Goal: Task Accomplishment & Management: Use online tool/utility

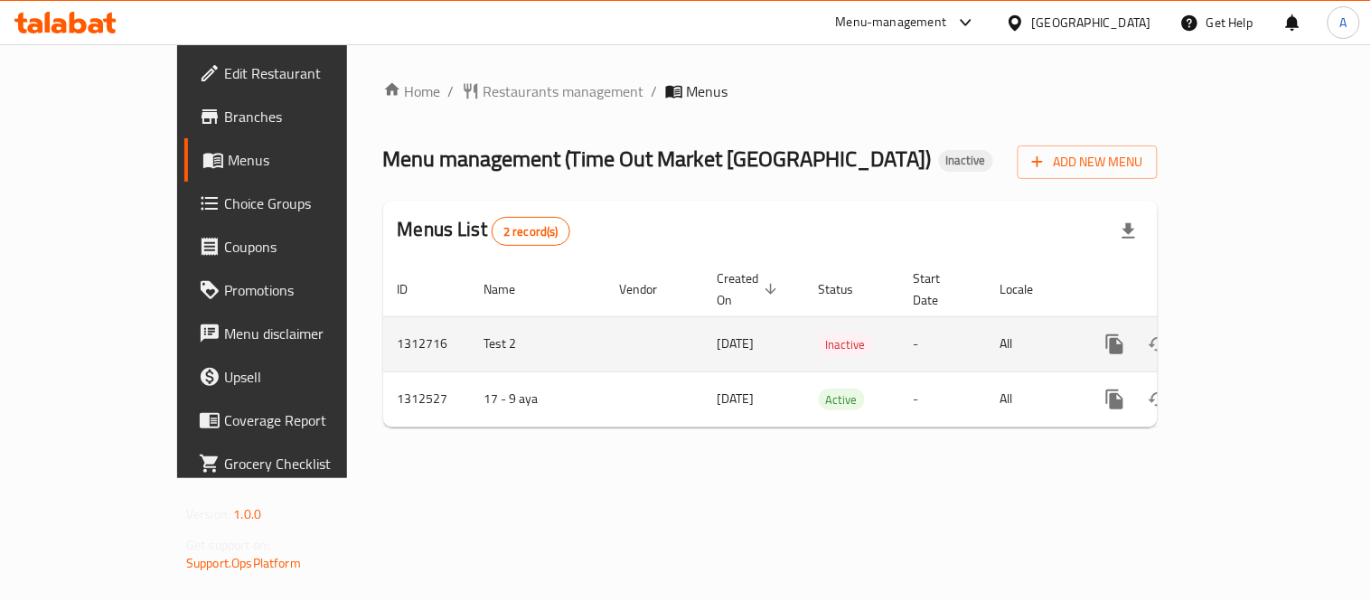
click at [1256, 333] on icon "enhanced table" at bounding box center [1245, 344] width 22 height 22
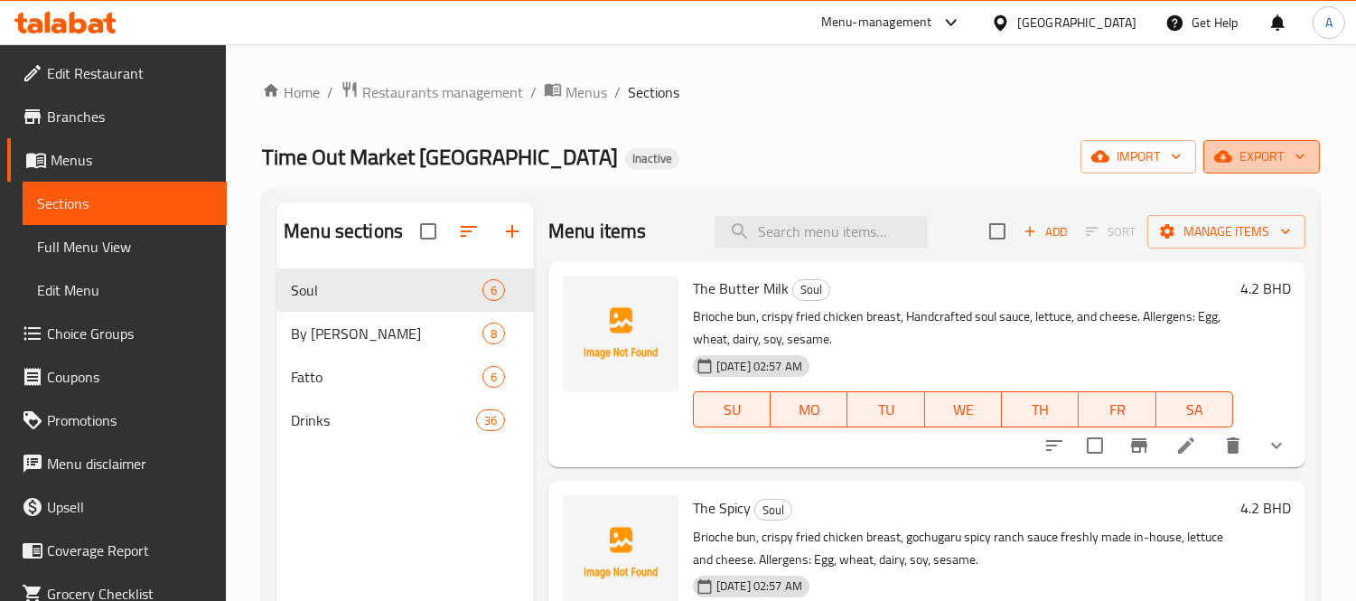
click at [1248, 157] on span "export" at bounding box center [1262, 156] width 88 height 23
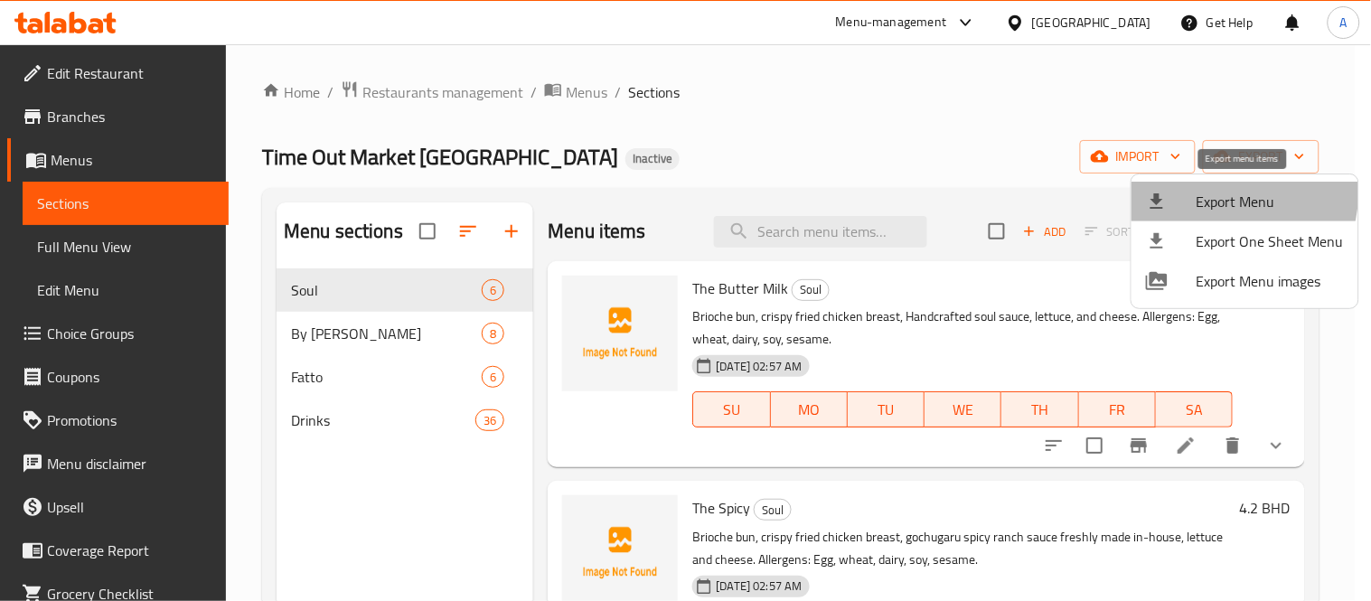
click at [1211, 191] on span "Export Menu" at bounding box center [1269, 202] width 147 height 22
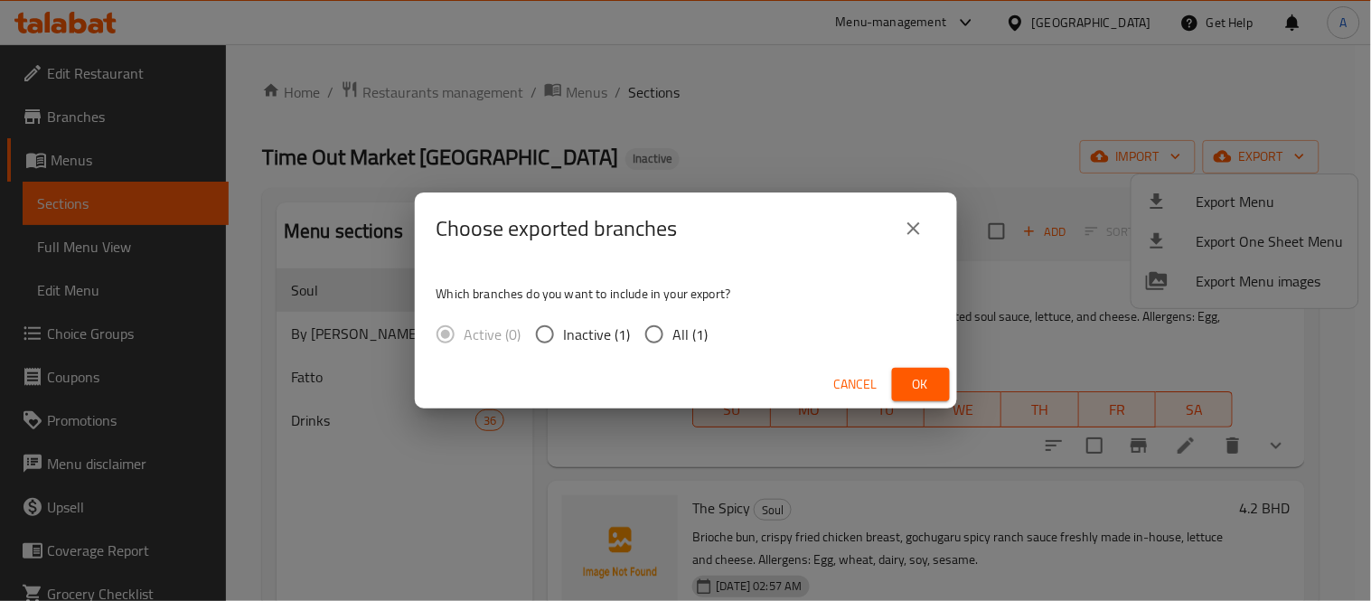
click at [688, 338] on span "All (1)" at bounding box center [690, 334] width 35 height 22
click at [673, 338] on input "All (1)" at bounding box center [654, 334] width 38 height 38
radio input "true"
click at [917, 384] on span "Ok" at bounding box center [920, 384] width 29 height 23
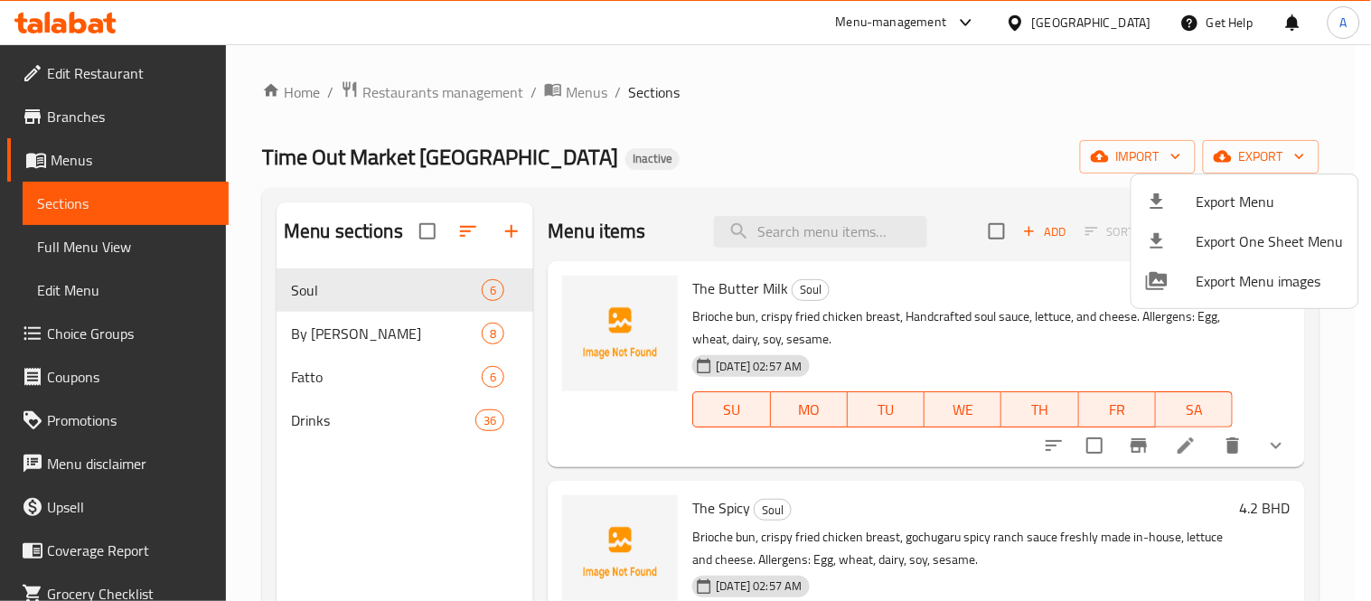
click at [841, 249] on div at bounding box center [685, 300] width 1371 height 601
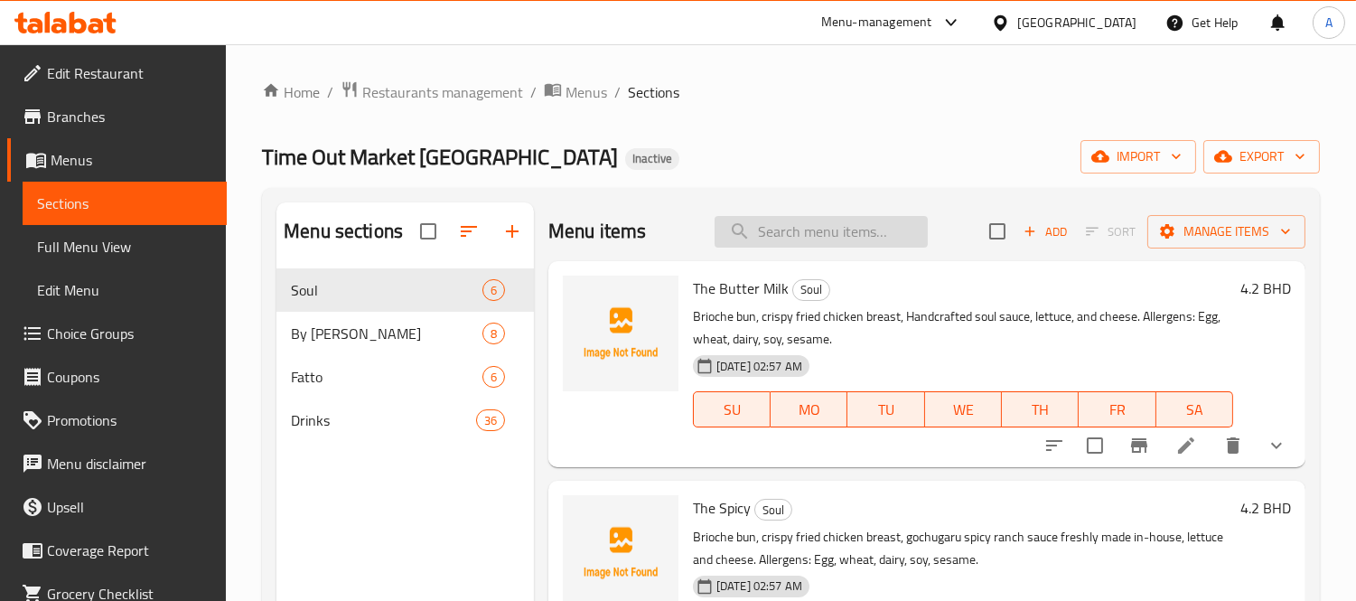
click at [843, 239] on input "search" at bounding box center [821, 232] width 213 height 32
paste input "Ginger Ale"
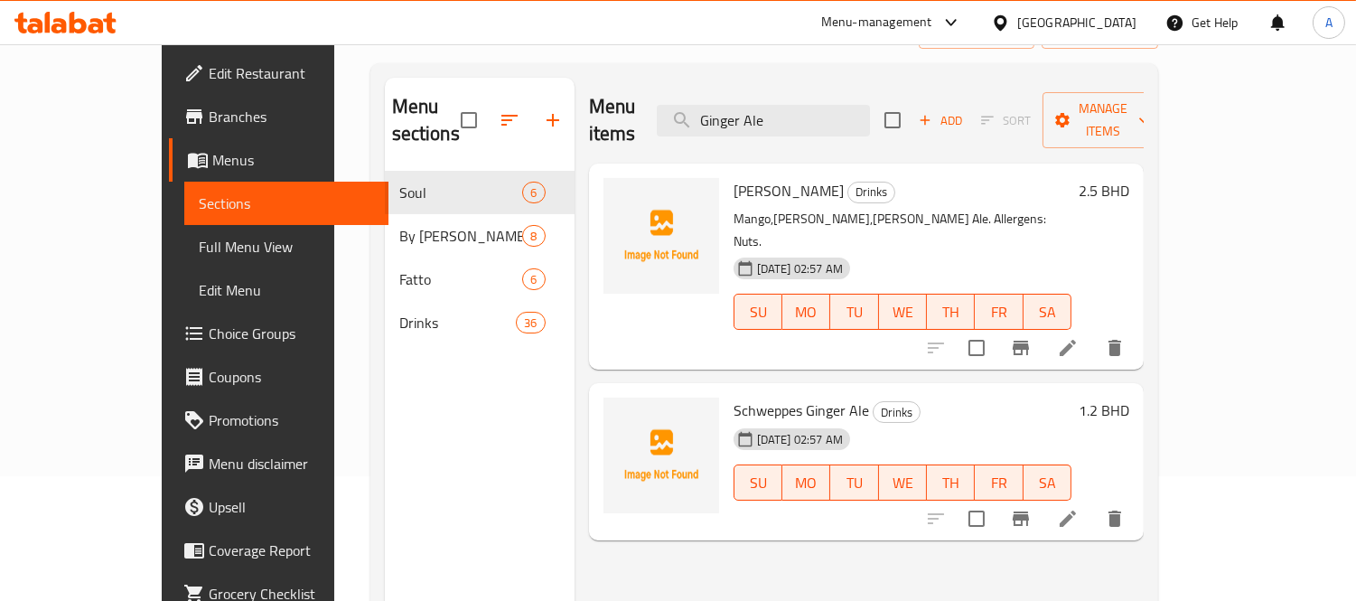
scroll to position [253, 0]
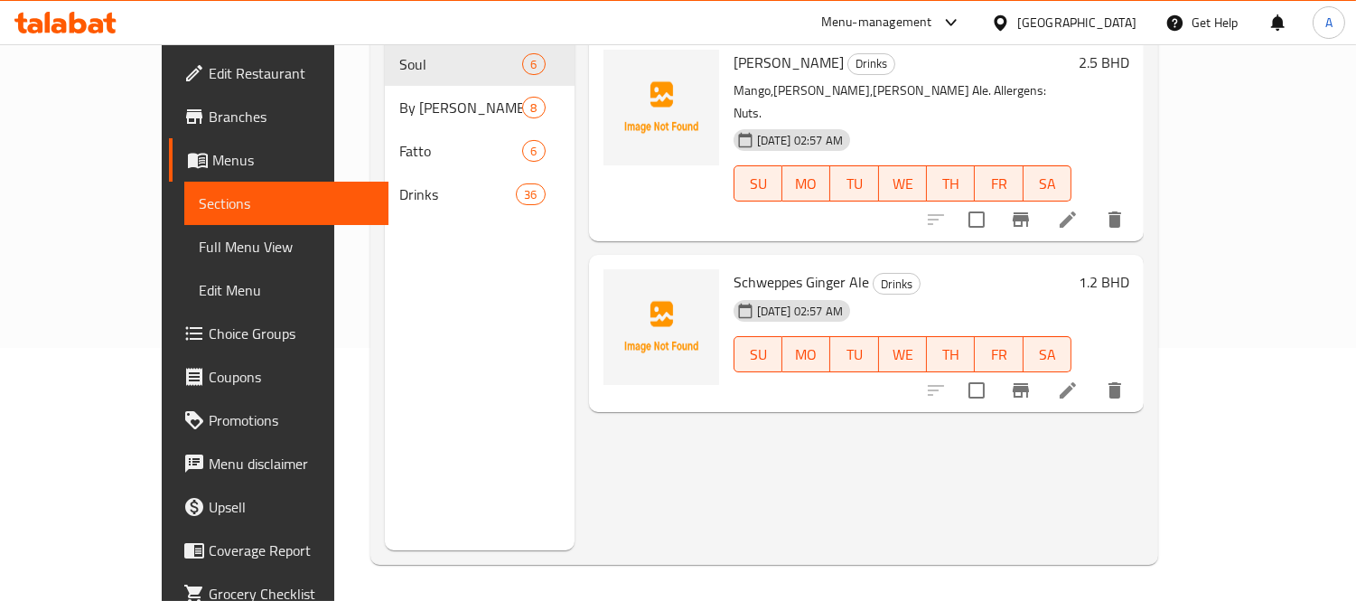
type input "Ginger Ale"
click at [1093, 374] on li at bounding box center [1068, 390] width 51 height 33
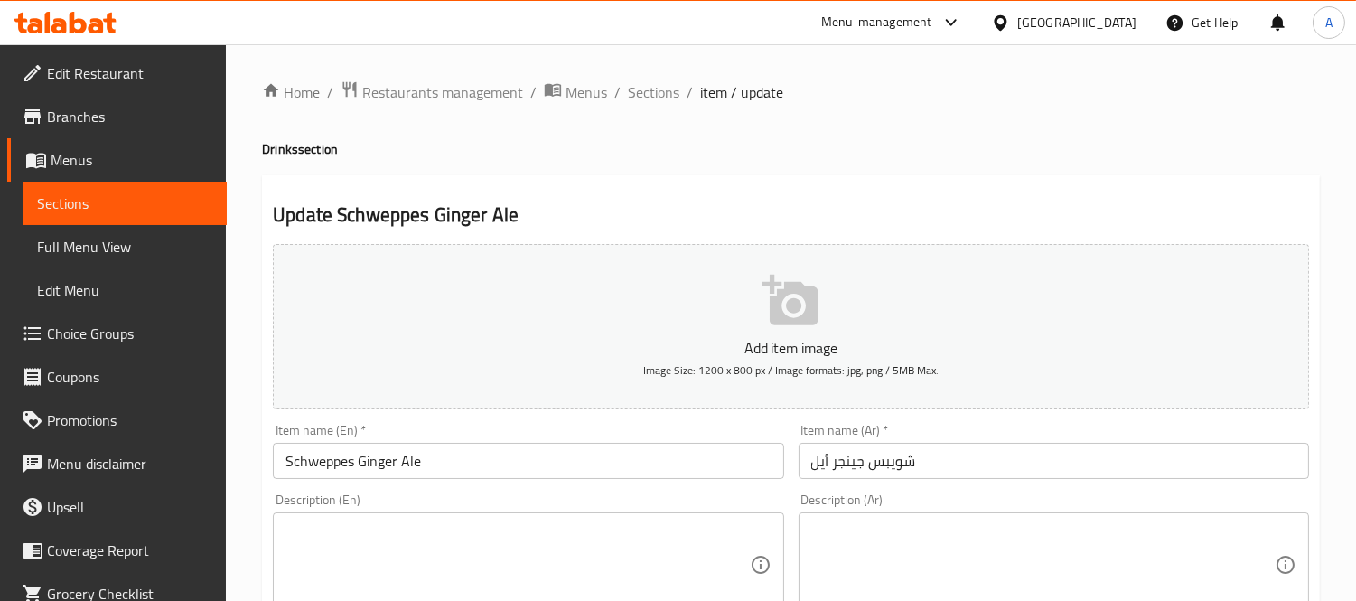
drag, startPoint x: 644, startPoint y: 85, endPoint x: 574, endPoint y: 5, distance: 106.9
click at [644, 85] on span "Sections" at bounding box center [654, 92] width 52 height 22
